Goal: Transaction & Acquisition: Book appointment/travel/reservation

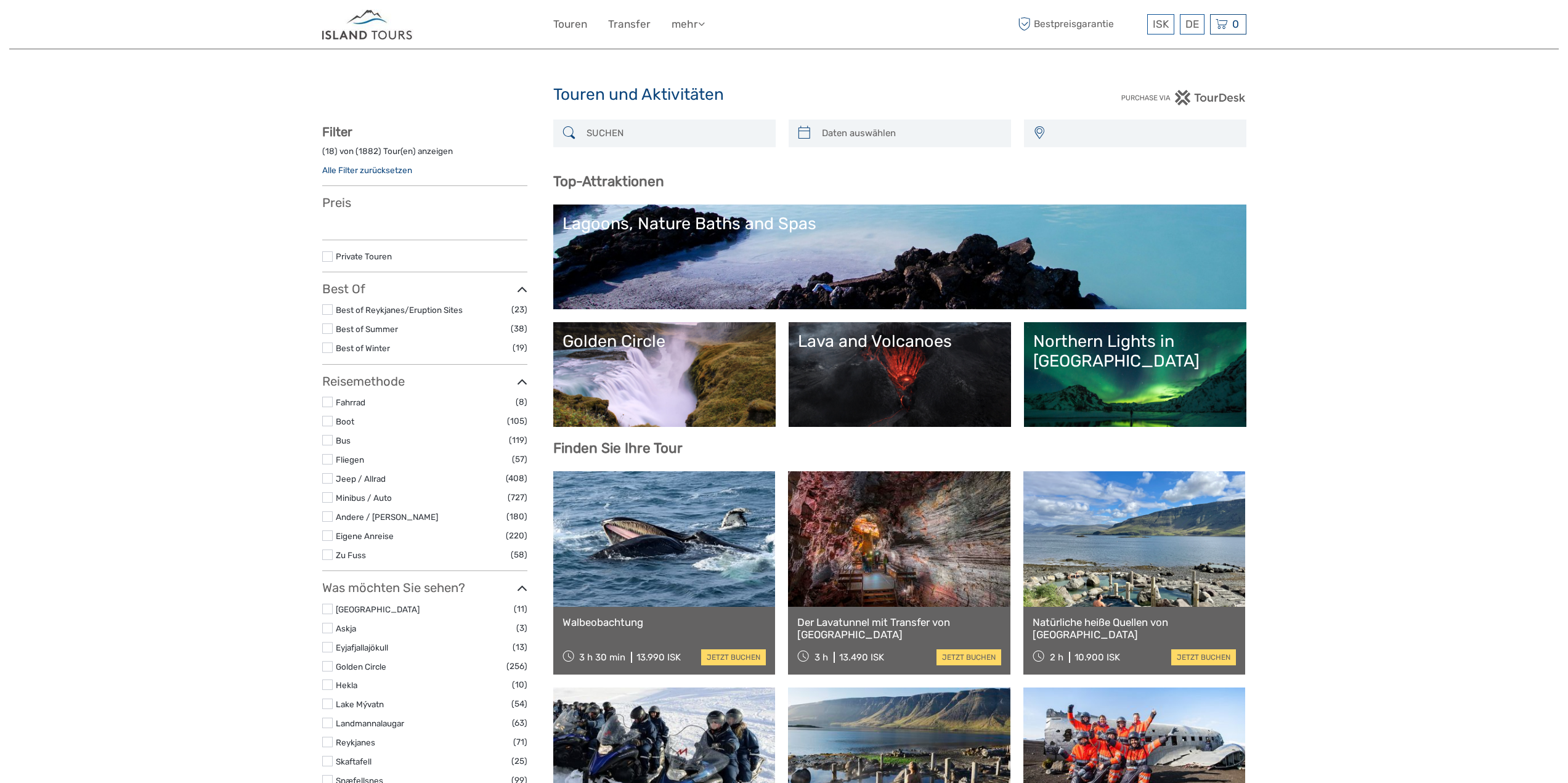
select select
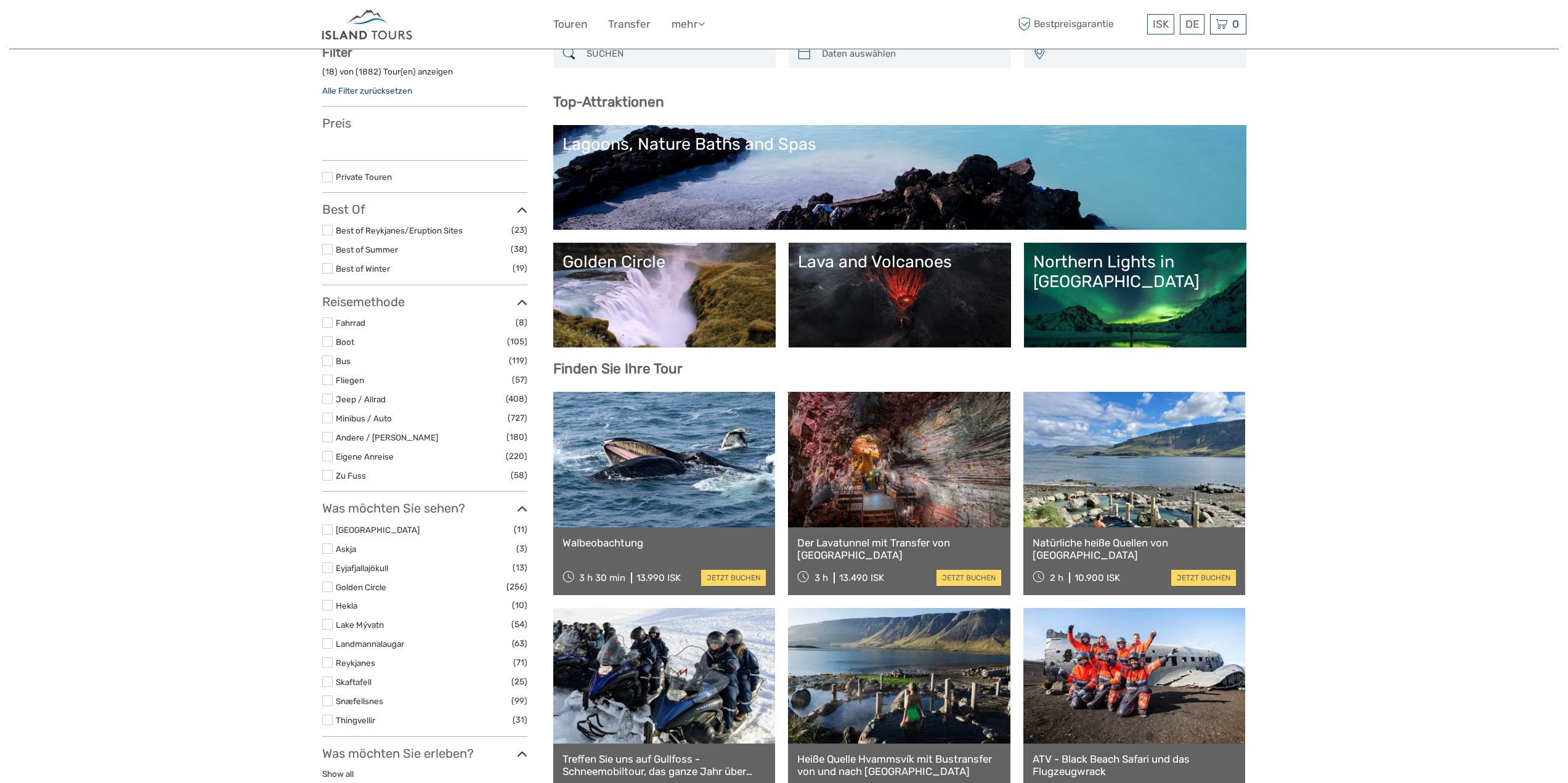
select select
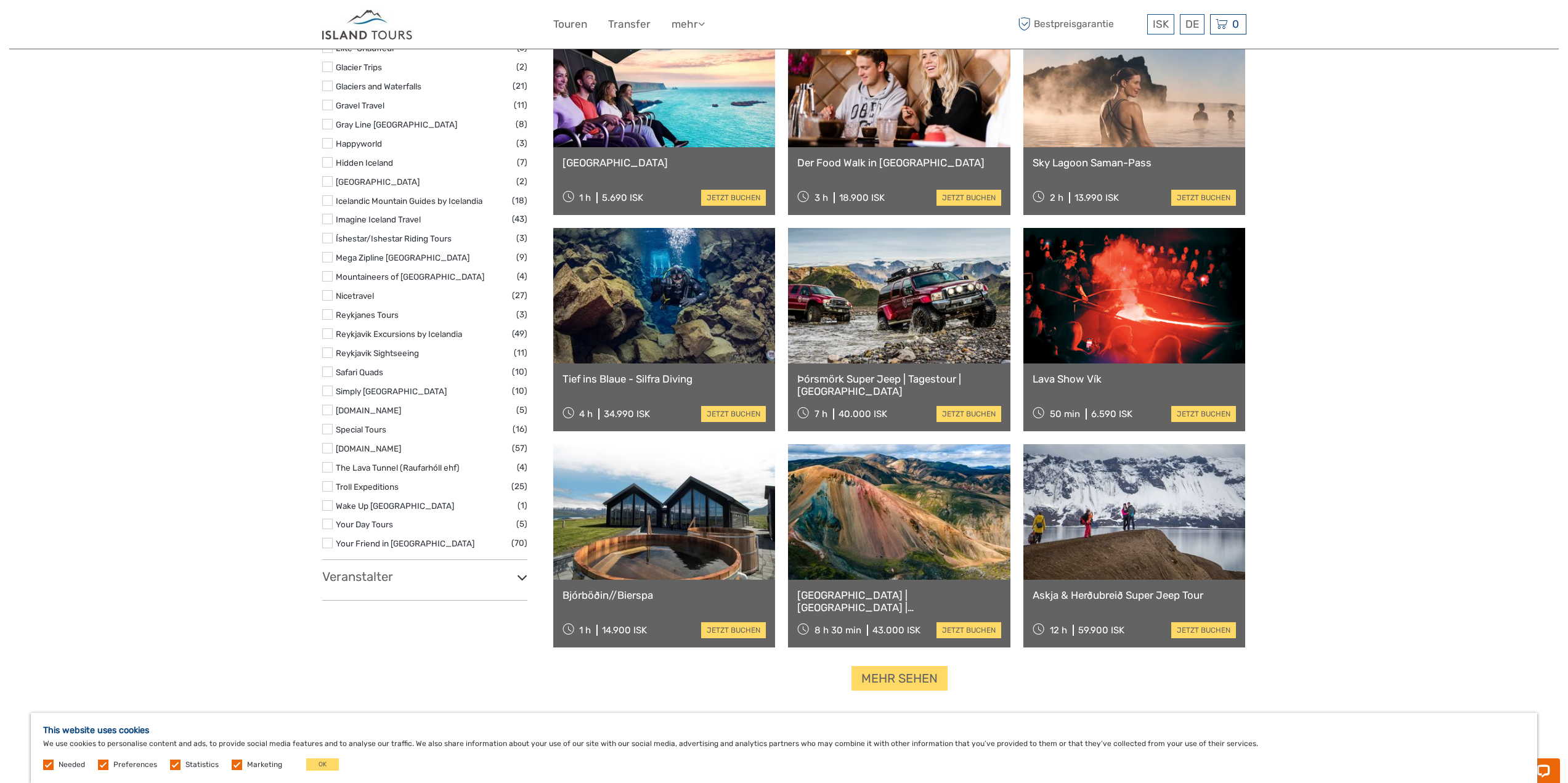
scroll to position [1109, 0]
click at [898, 329] on link at bounding box center [899, 295] width 222 height 135
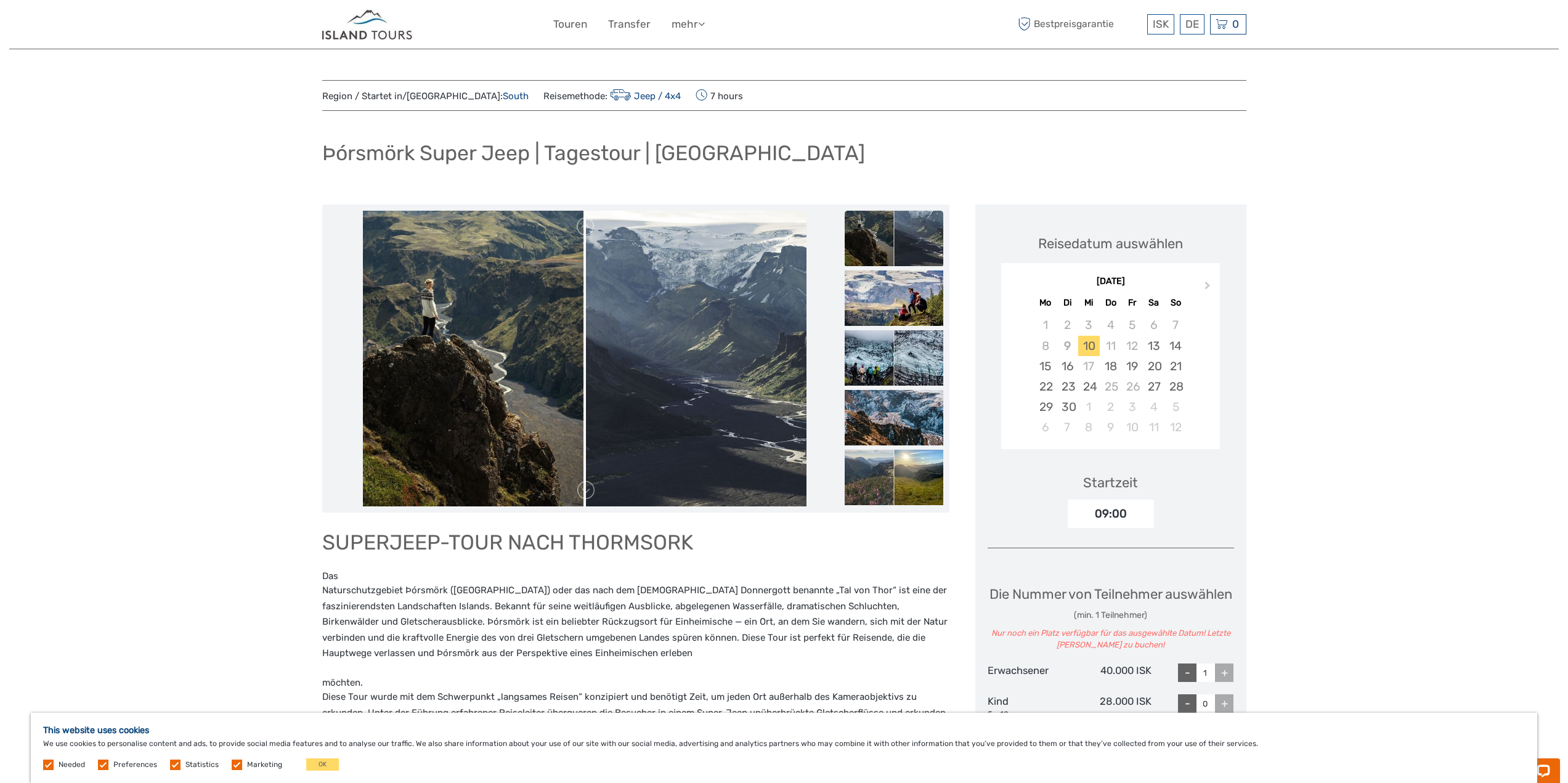
click at [626, 372] on img at bounding box center [585, 359] width 444 height 296
click at [588, 491] on link at bounding box center [586, 491] width 20 height 20
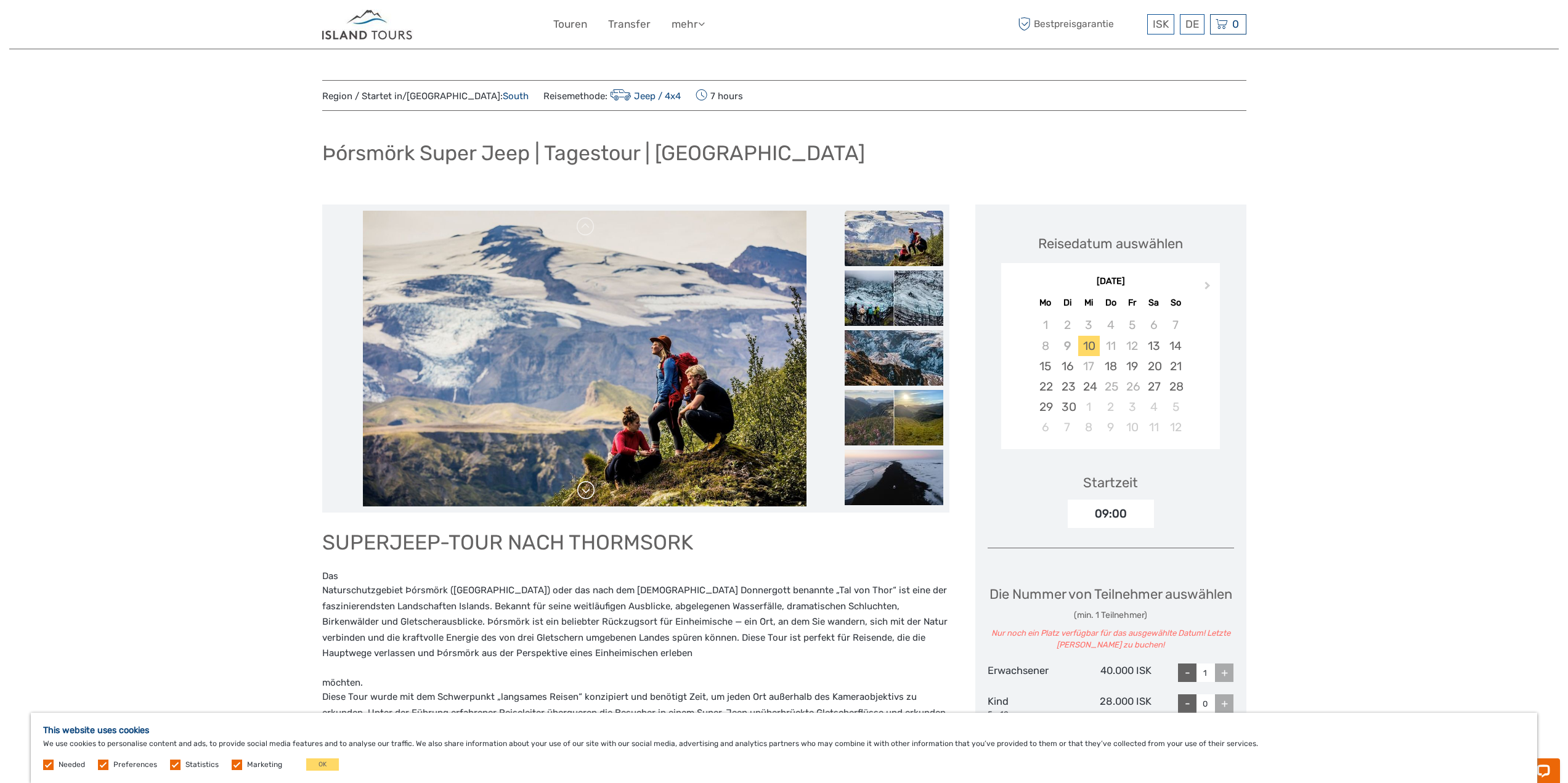
click at [588, 491] on link at bounding box center [586, 491] width 20 height 20
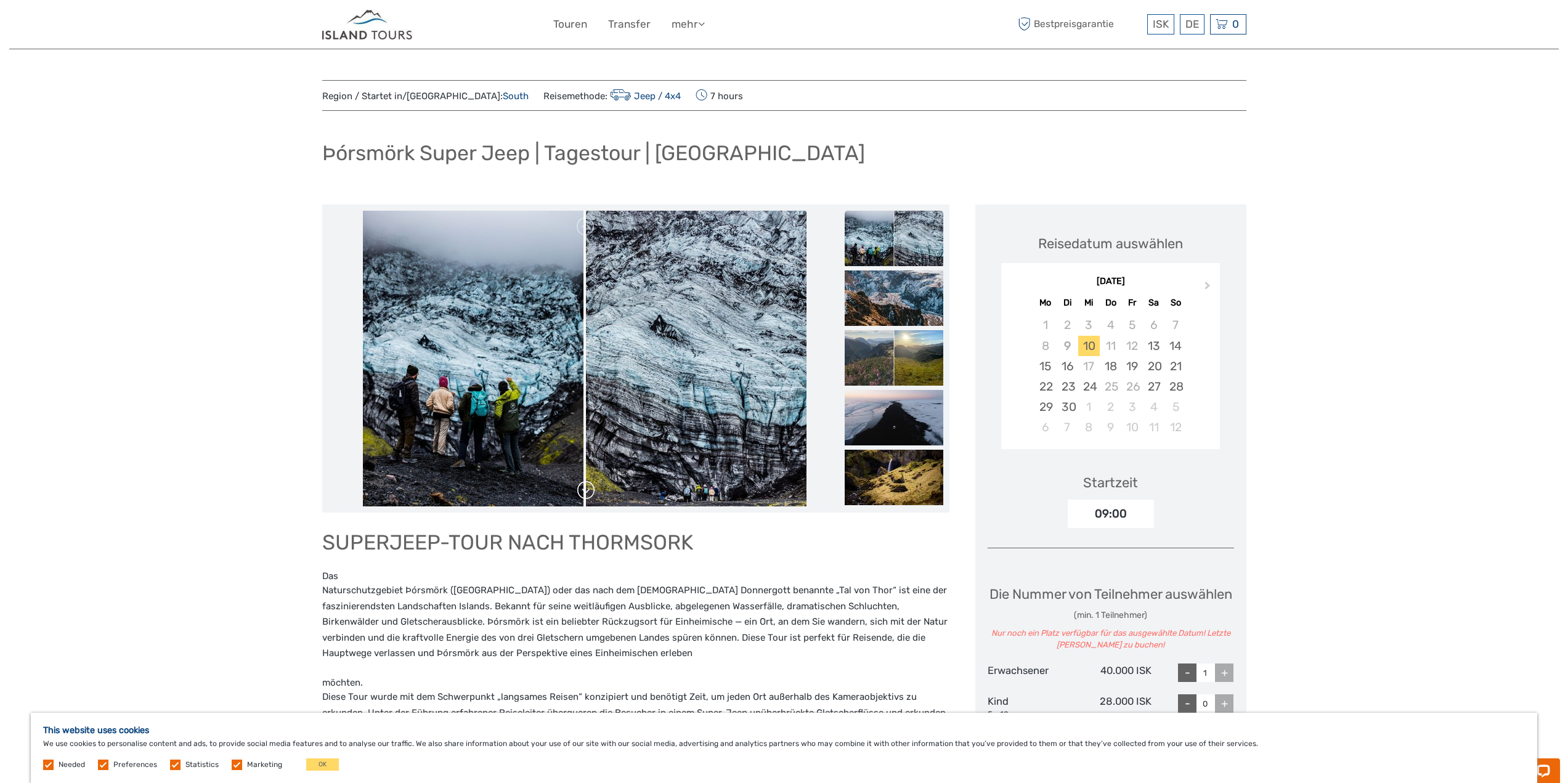
click at [588, 491] on link at bounding box center [586, 491] width 20 height 20
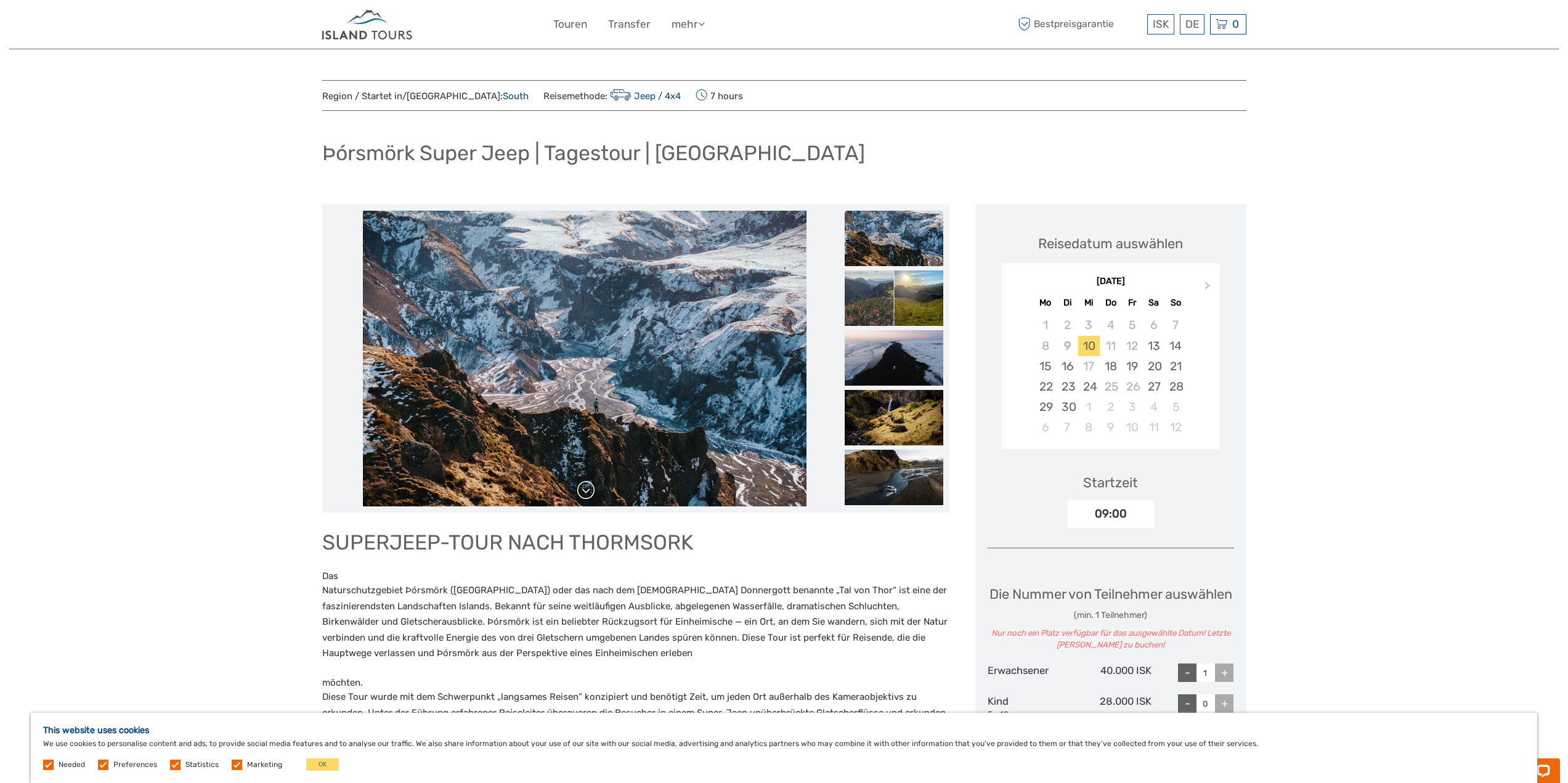
click at [588, 491] on link at bounding box center [586, 491] width 20 height 20
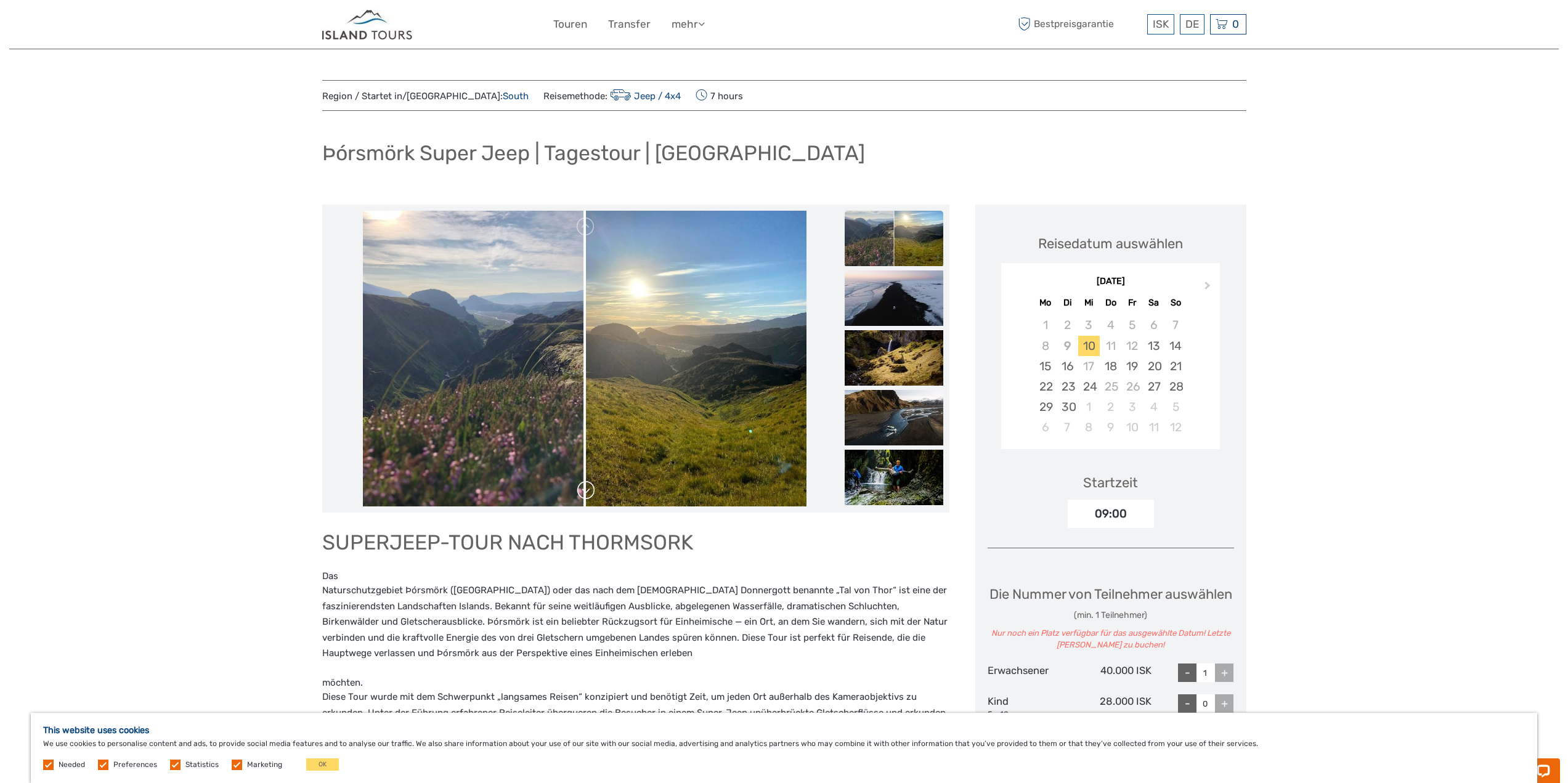
click at [588, 491] on link at bounding box center [586, 491] width 20 height 20
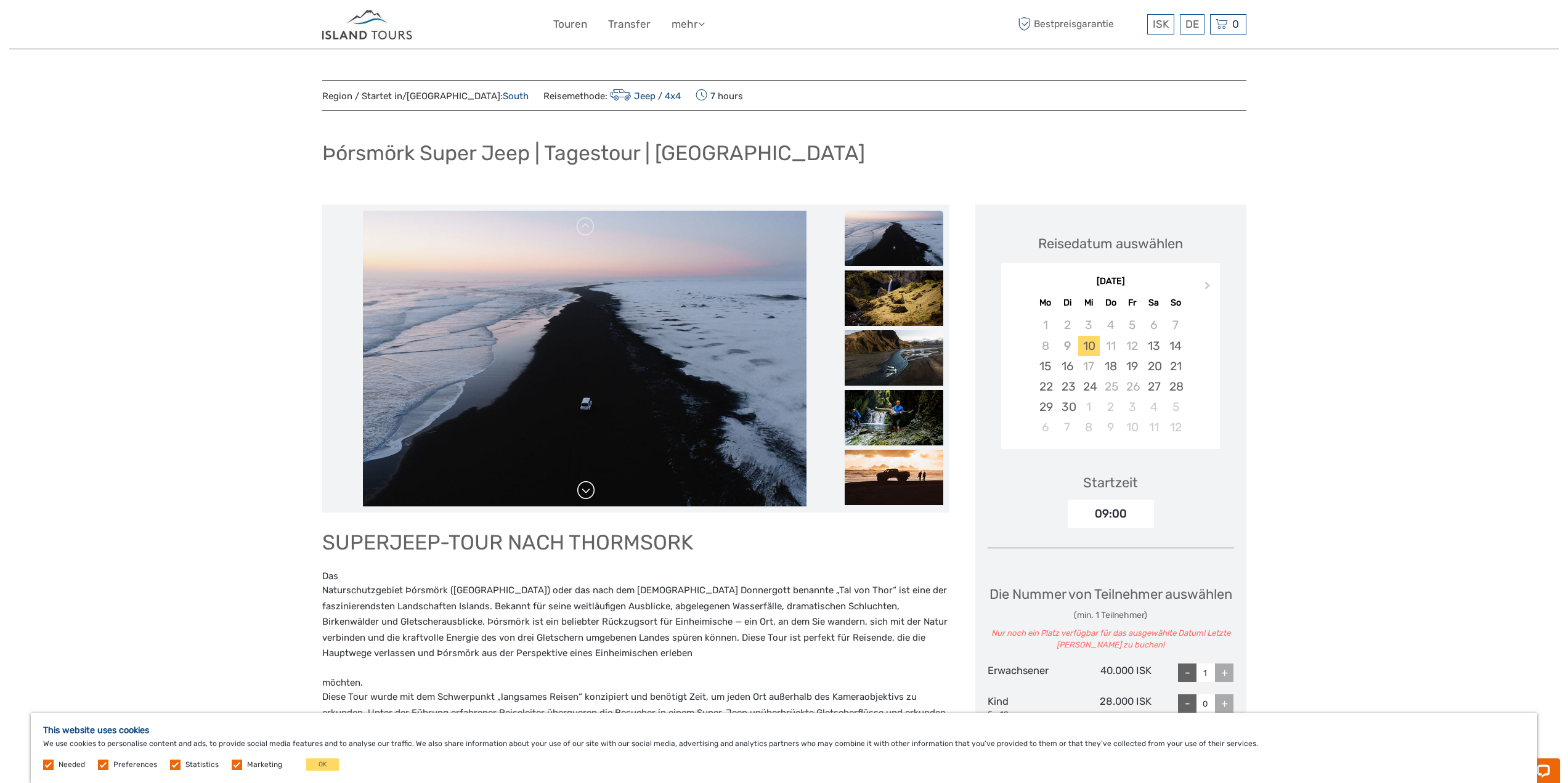
click at [588, 491] on link at bounding box center [586, 491] width 20 height 20
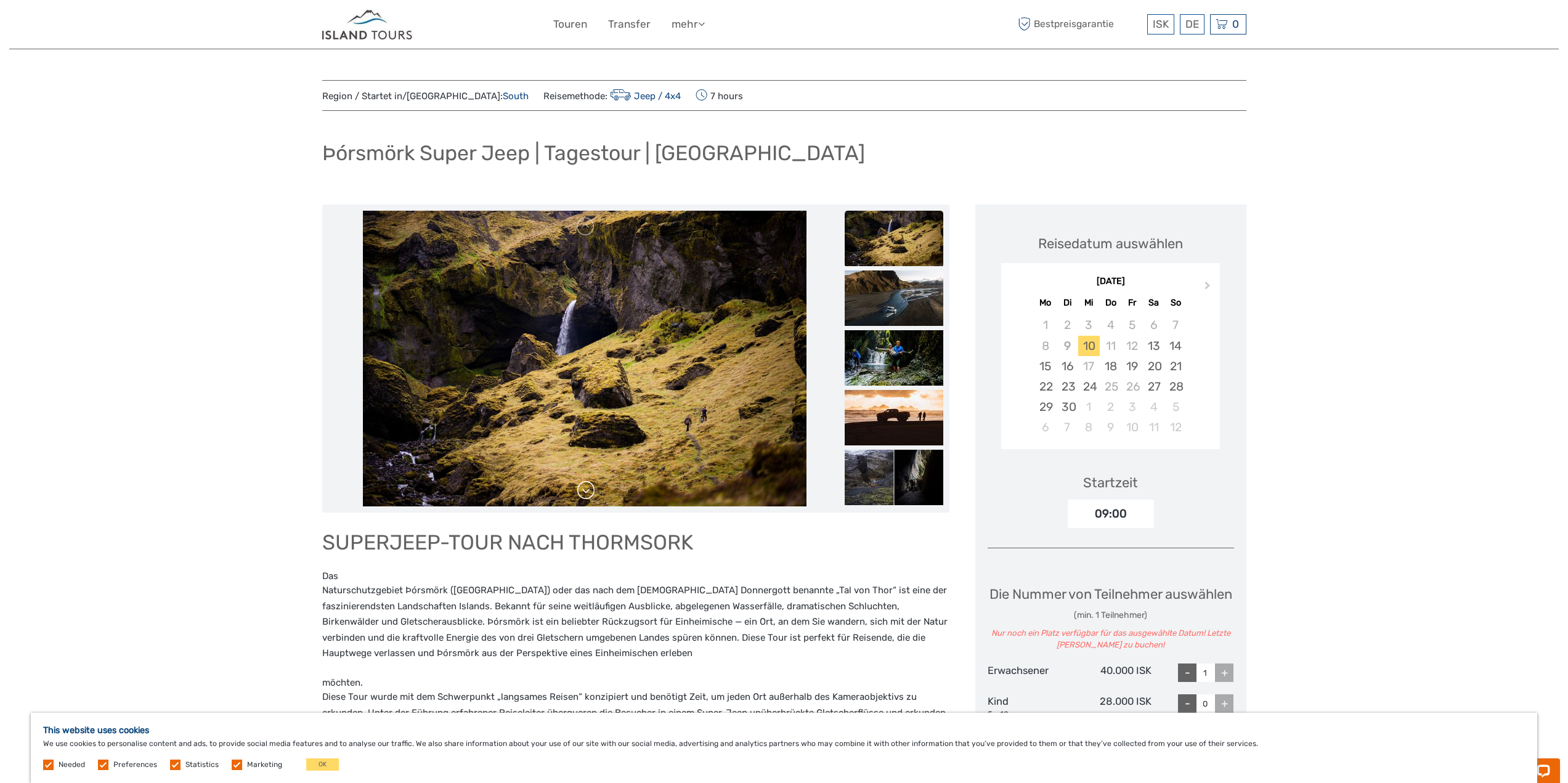
click at [588, 491] on link at bounding box center [586, 491] width 20 height 20
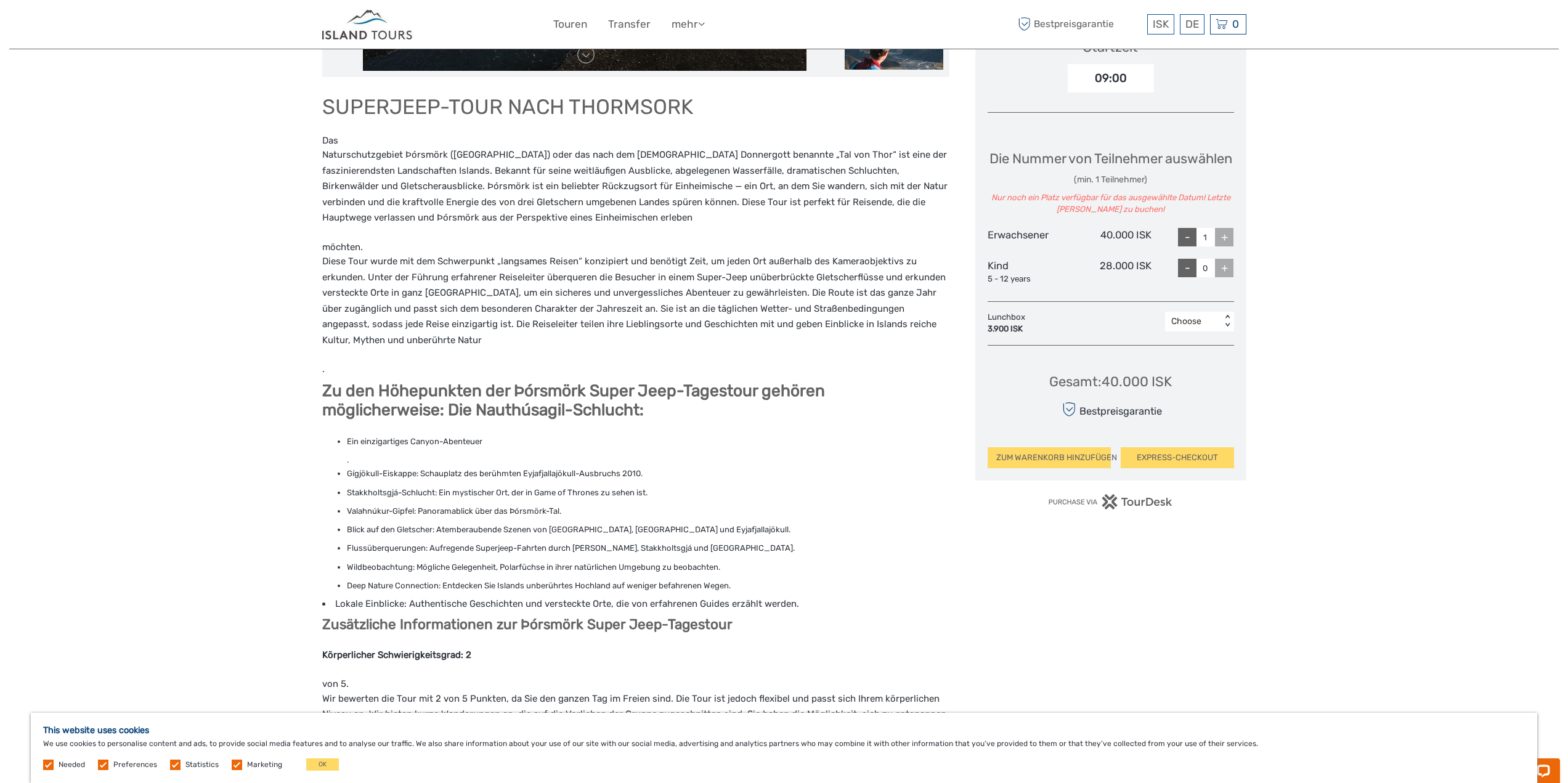
scroll to position [439, 0]
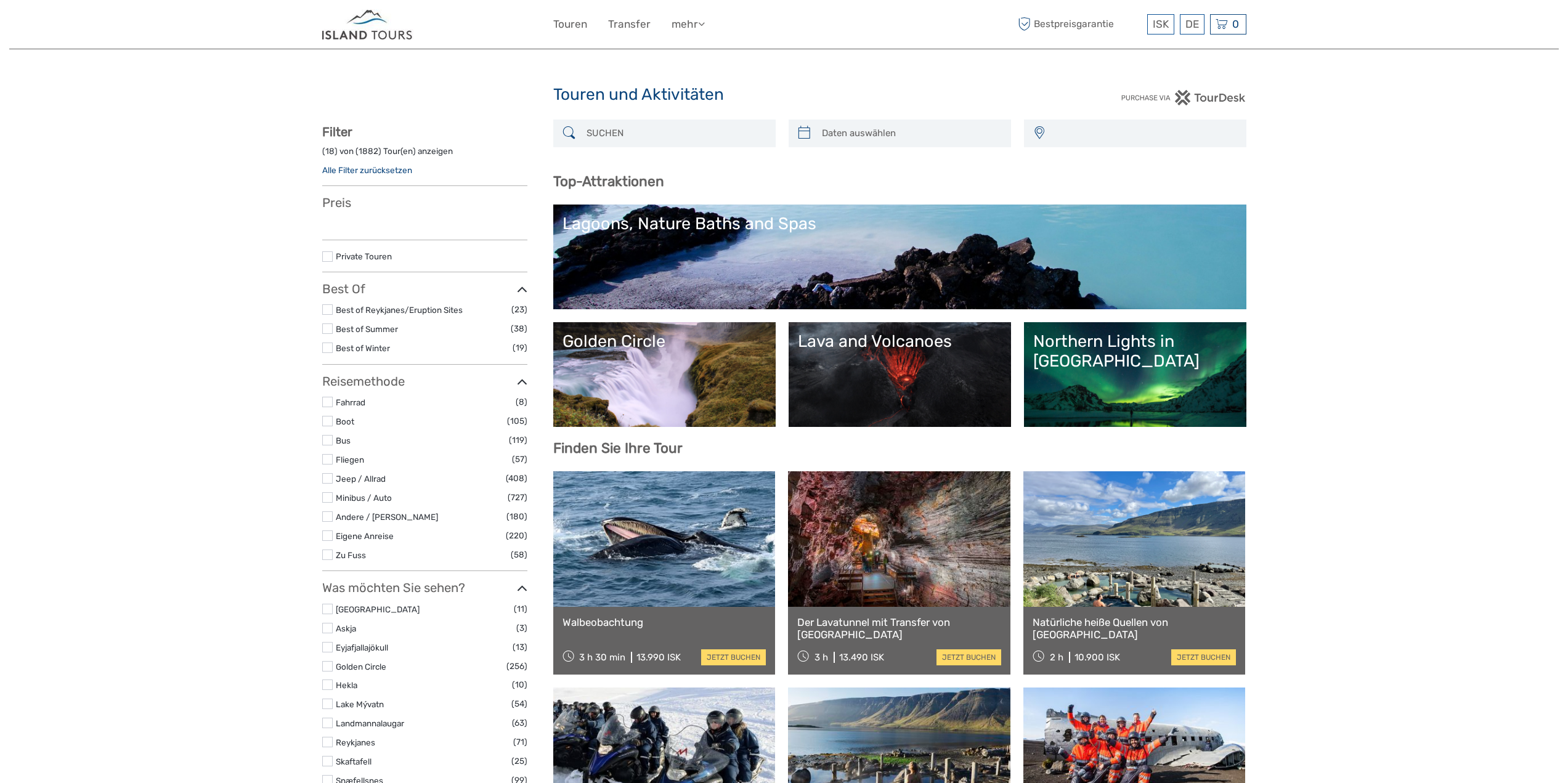
select select
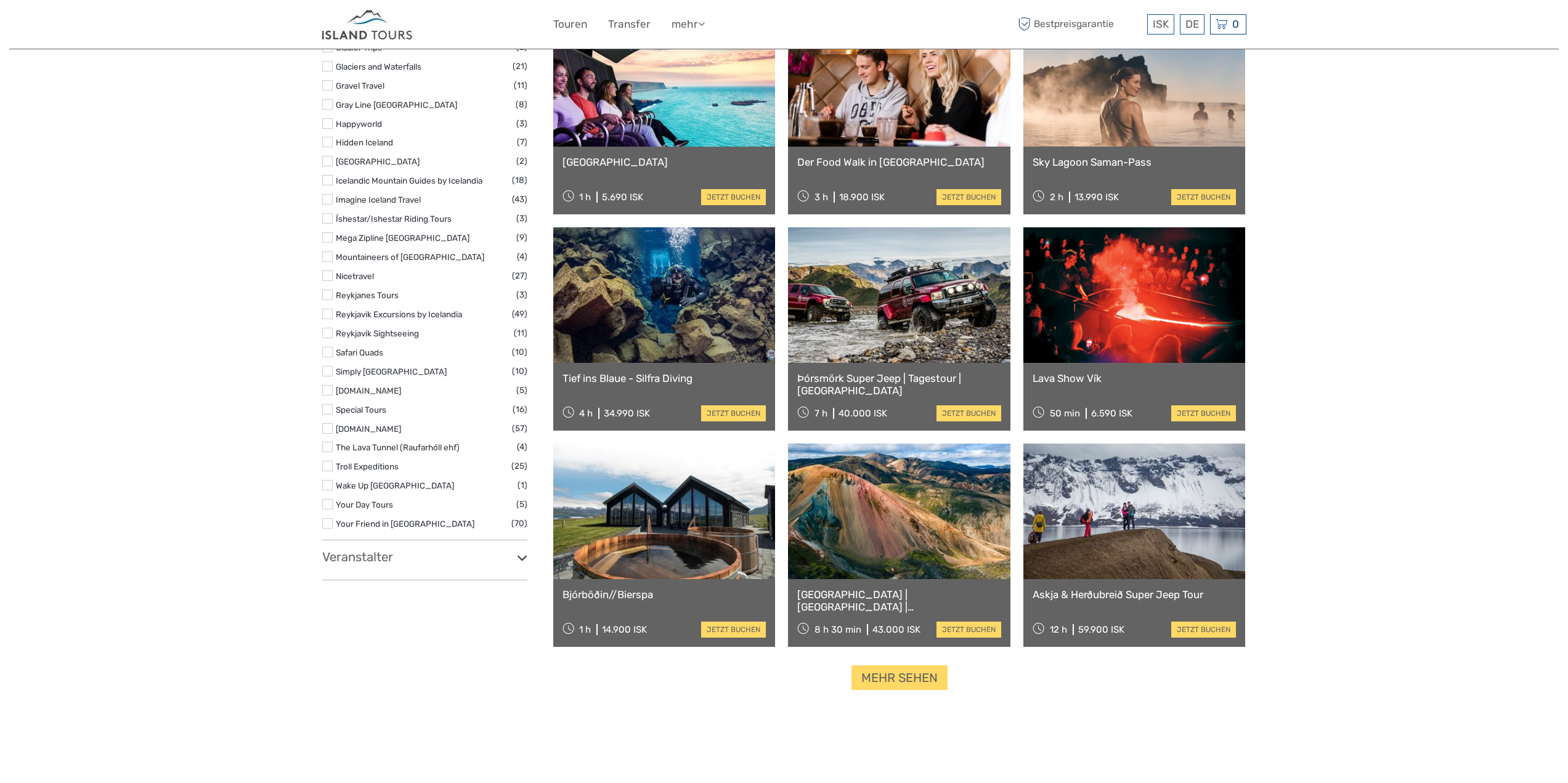
select select
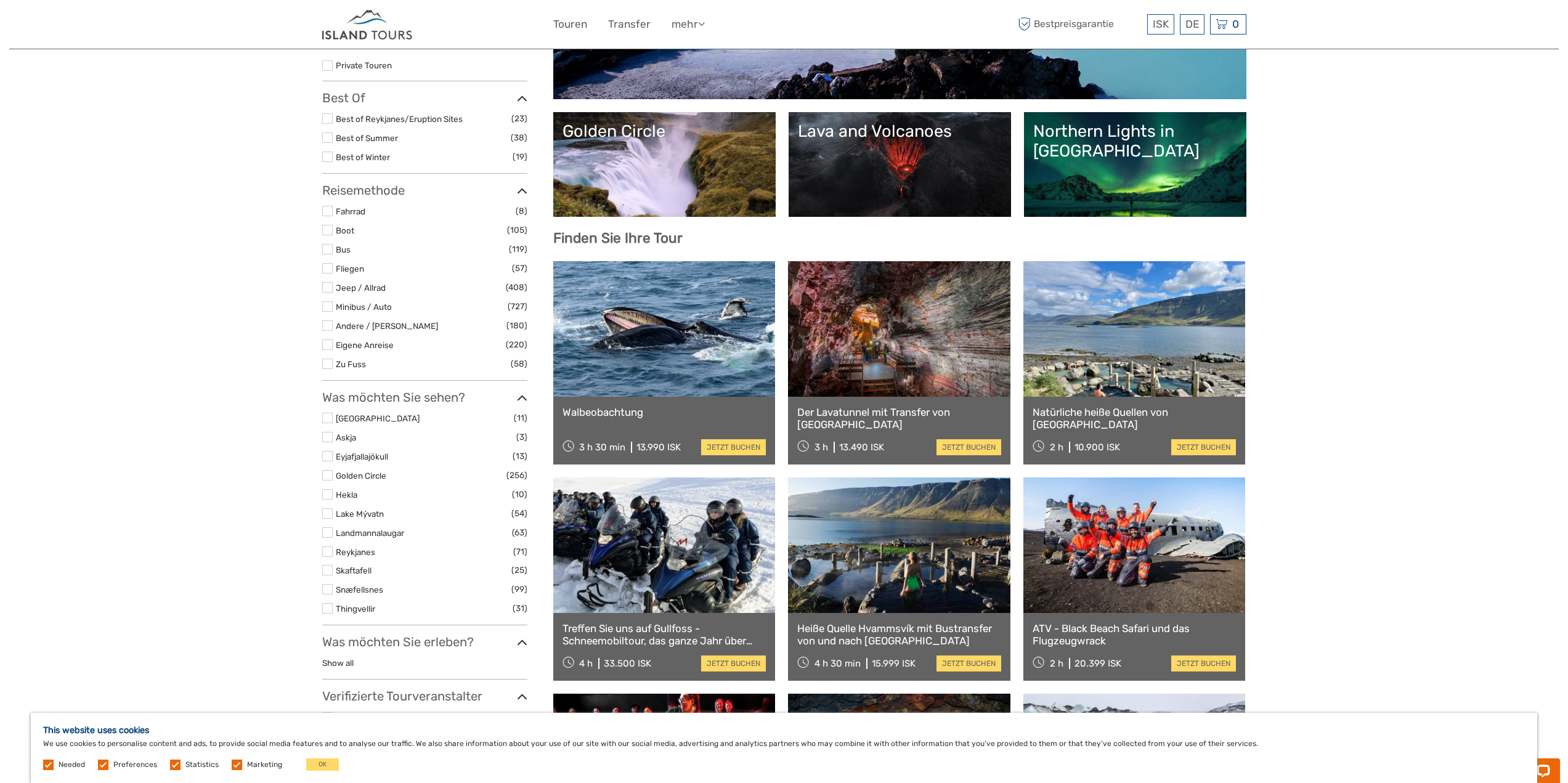
scroll to position [209, 0]
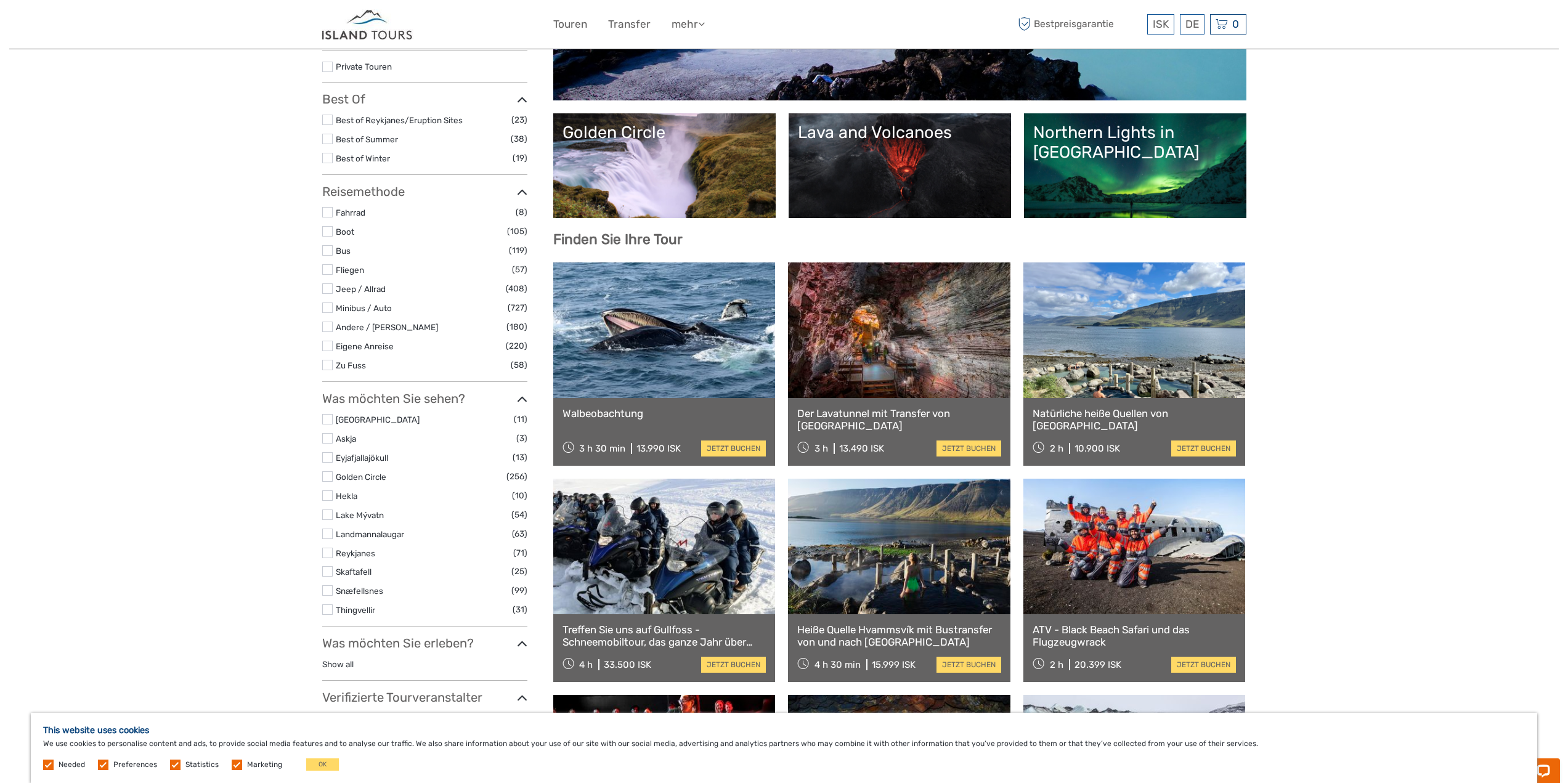
click at [631, 333] on link at bounding box center [665, 330] width 222 height 135
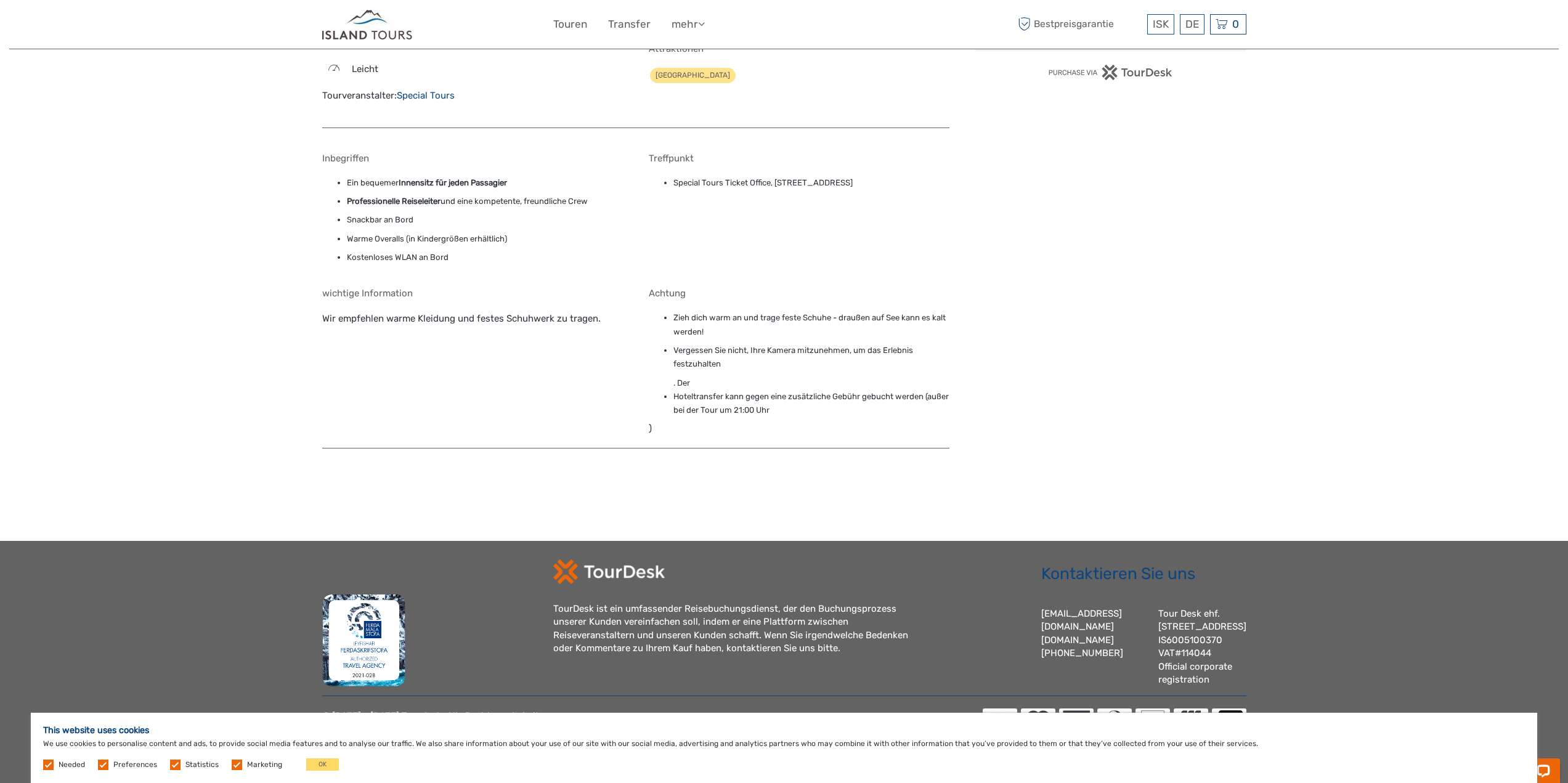
scroll to position [1128, 0]
drag, startPoint x: 881, startPoint y: 171, endPoint x: 670, endPoint y: 178, distance: 211.1
click at [670, 178] on div "Treffpunkt Special Tours Ticket Office, Geirsgata 11, Reykjavík, 101" at bounding box center [799, 211] width 301 height 117
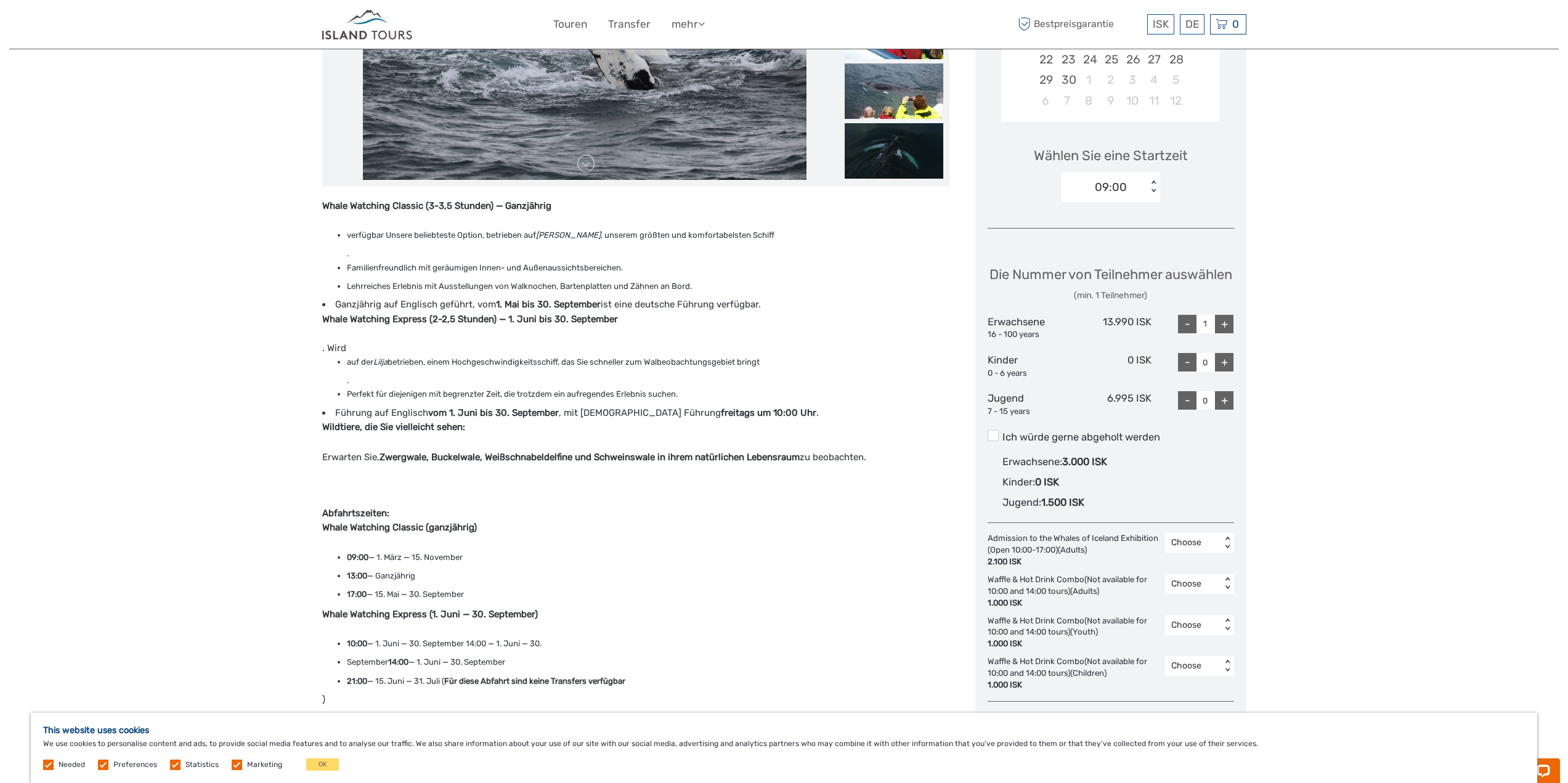
scroll to position [315, 0]
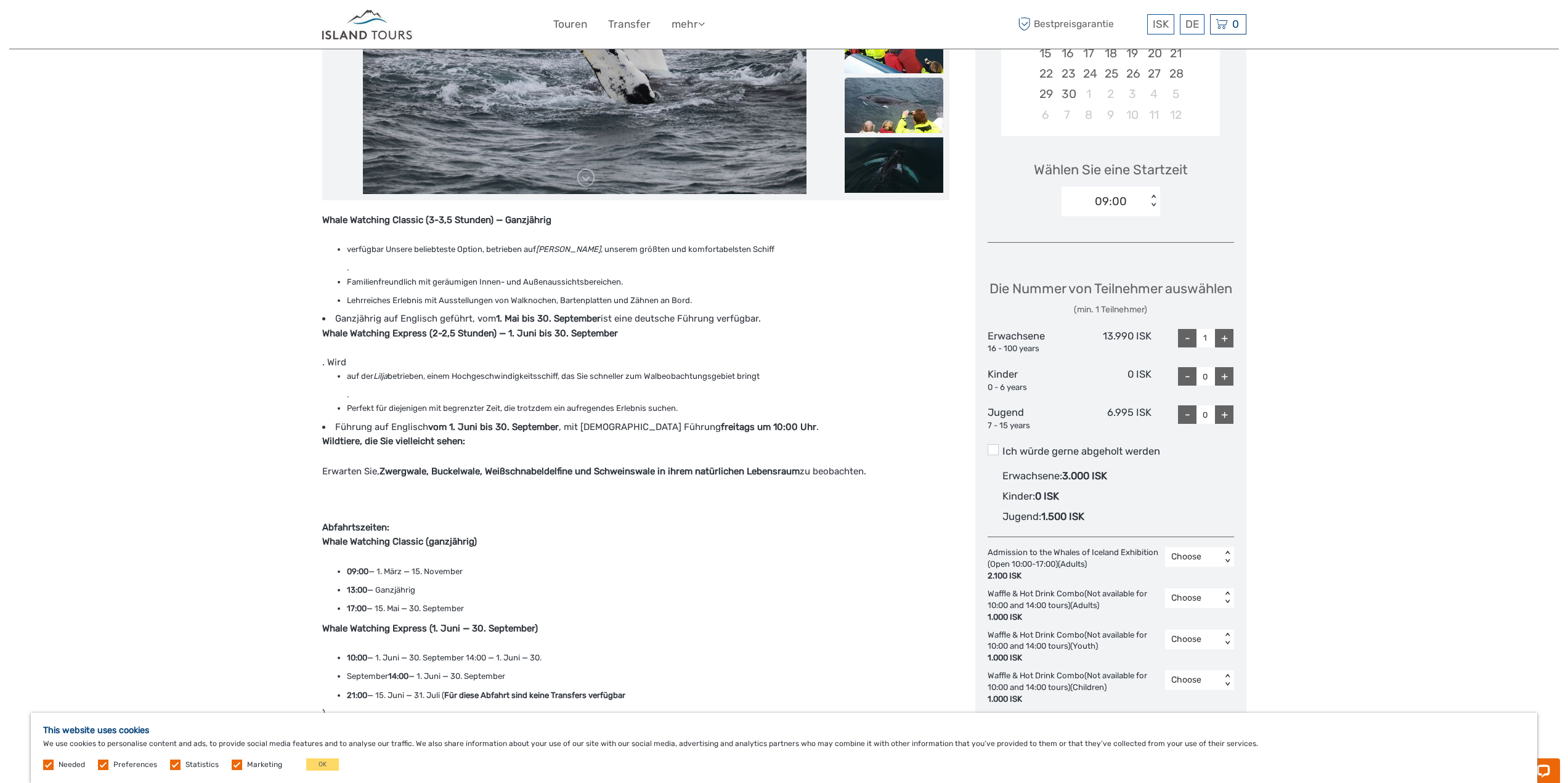
click at [902, 103] on img at bounding box center [894, 105] width 99 height 55
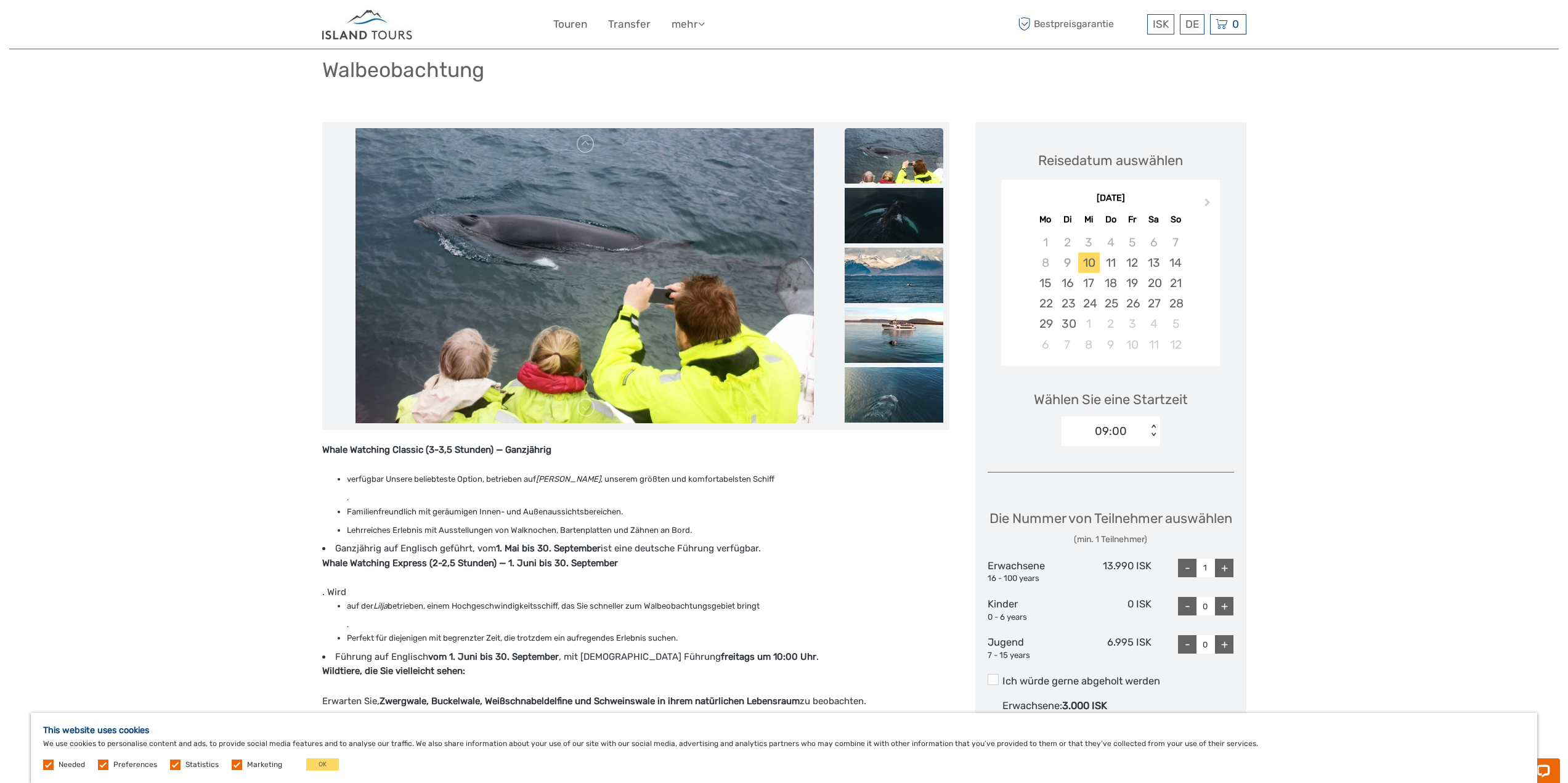
scroll to position [85, 0]
click at [535, 238] on img at bounding box center [585, 277] width 459 height 296
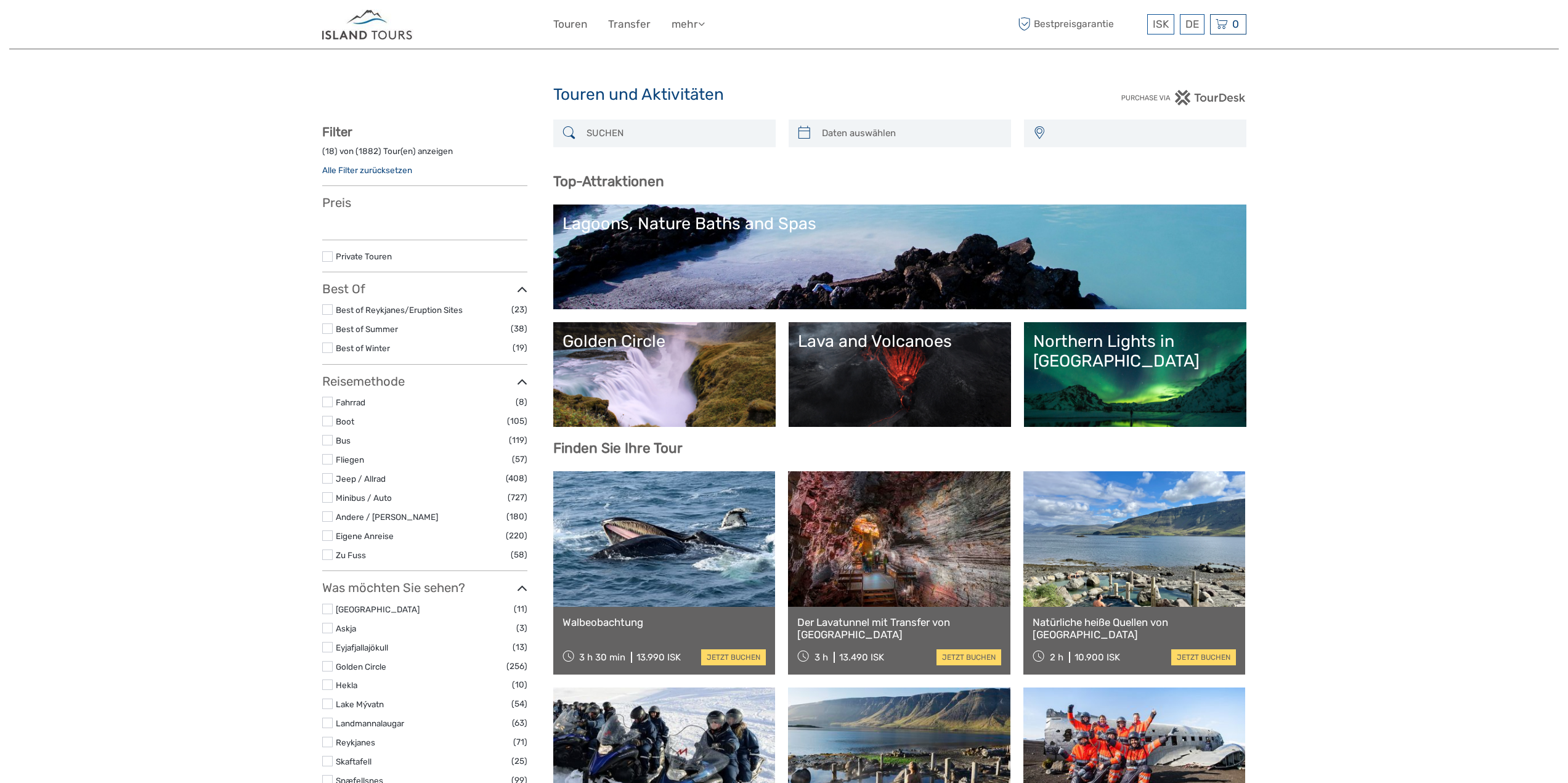
select select
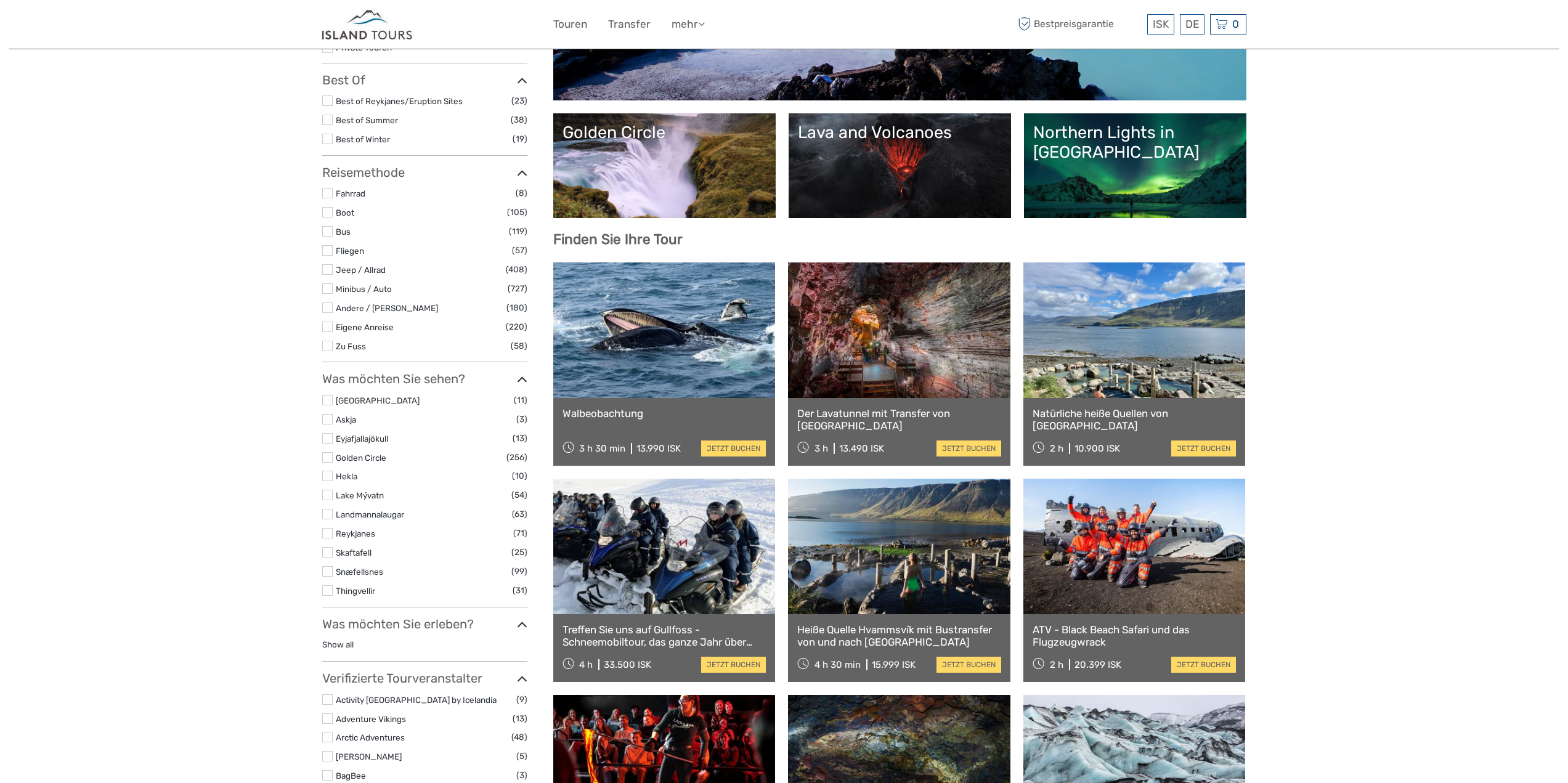
select select
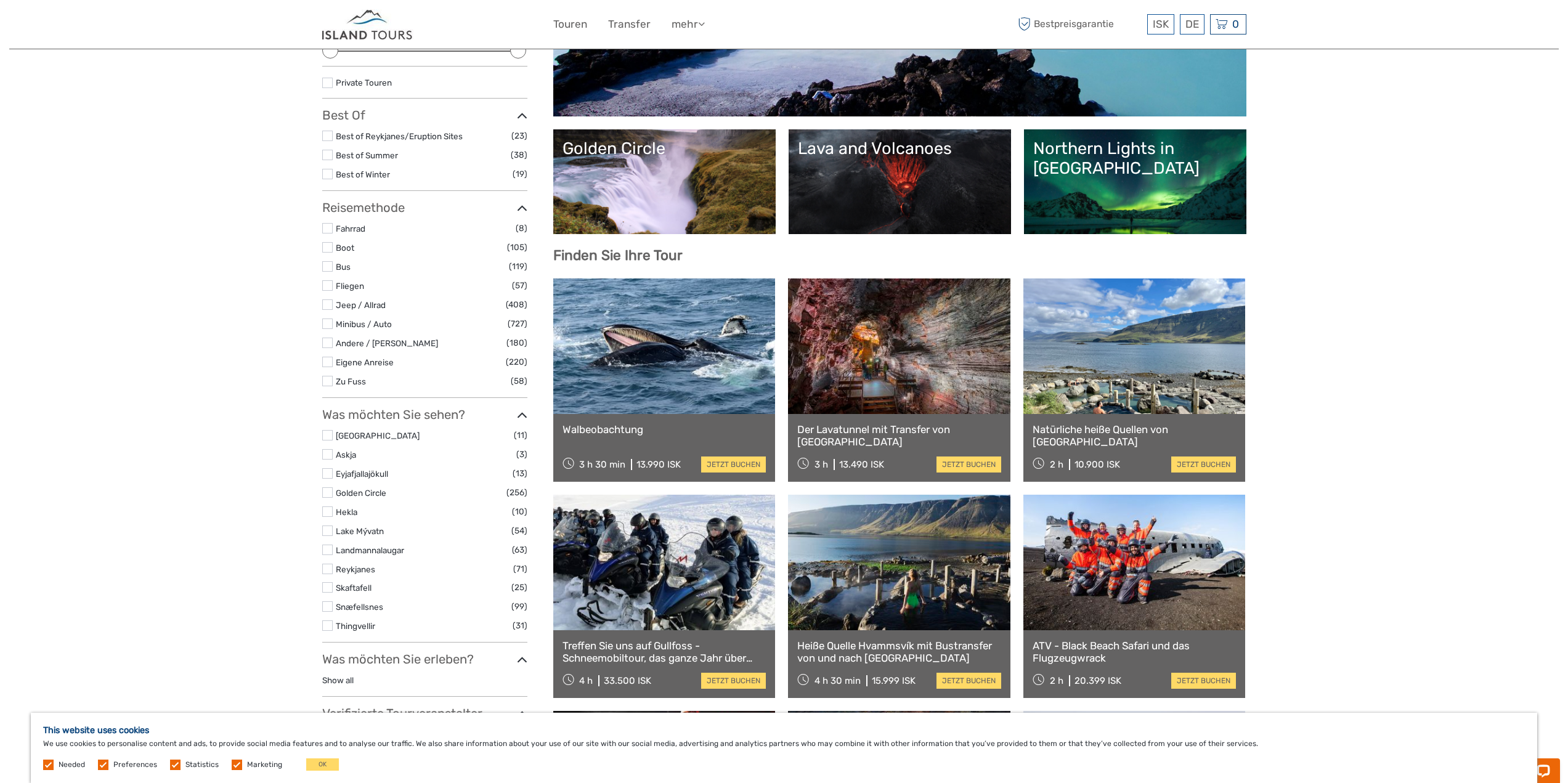
scroll to position [192, 0]
